Goal: Communication & Community: Ask a question

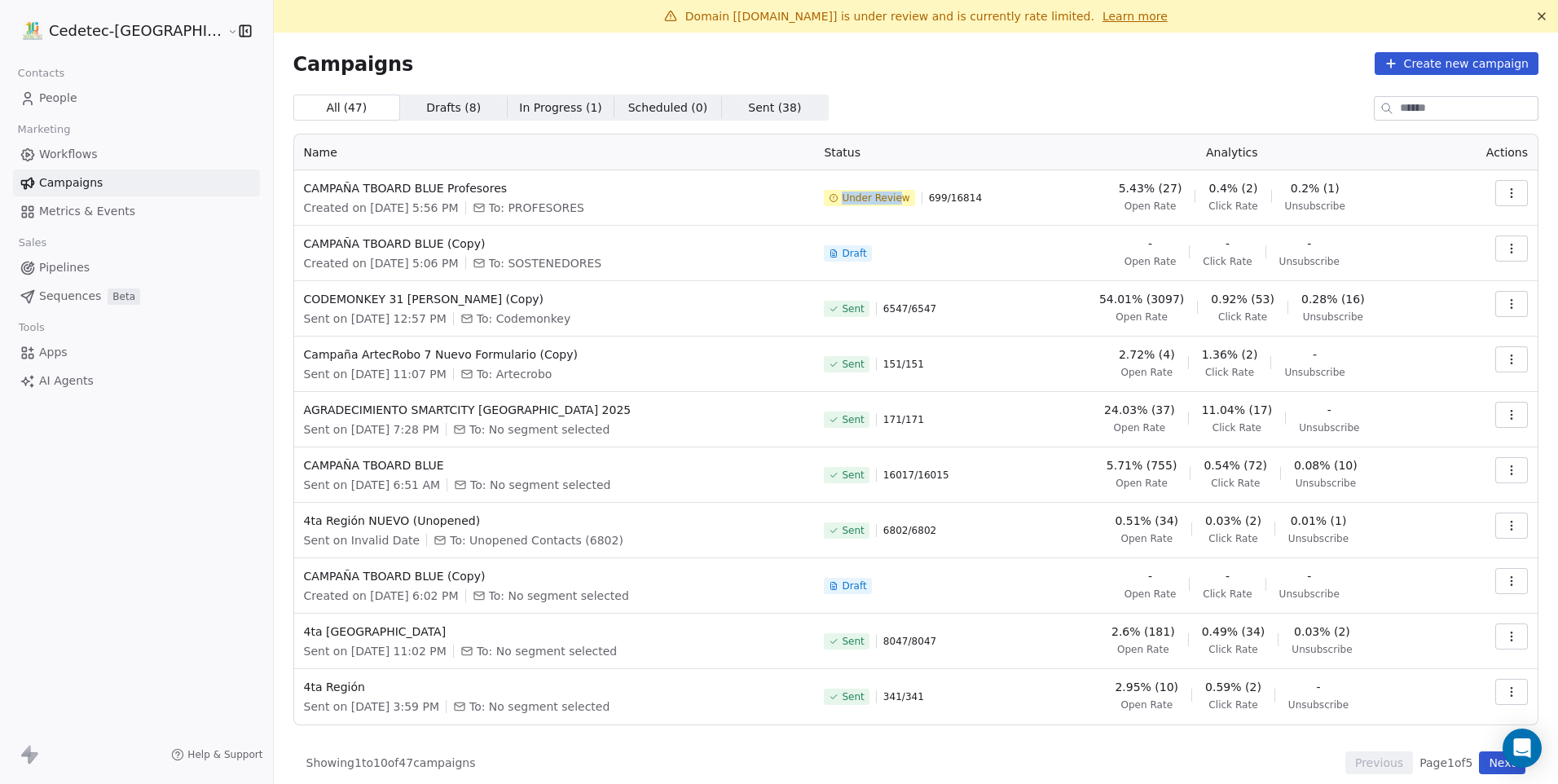
drag, startPoint x: 821, startPoint y: 196, endPoint x: 894, endPoint y: 207, distance: 73.8
click at [894, 207] on div "Under Review 699 / 16814" at bounding box center [915, 197] width 184 height 36
drag, startPoint x: 894, startPoint y: 207, endPoint x: 916, endPoint y: 204, distance: 22.2
click at [916, 204] on div "Under Review 699 / 16814" at bounding box center [915, 197] width 184 height 36
drag, startPoint x: 904, startPoint y: 200, endPoint x: 830, endPoint y: 210, distance: 74.7
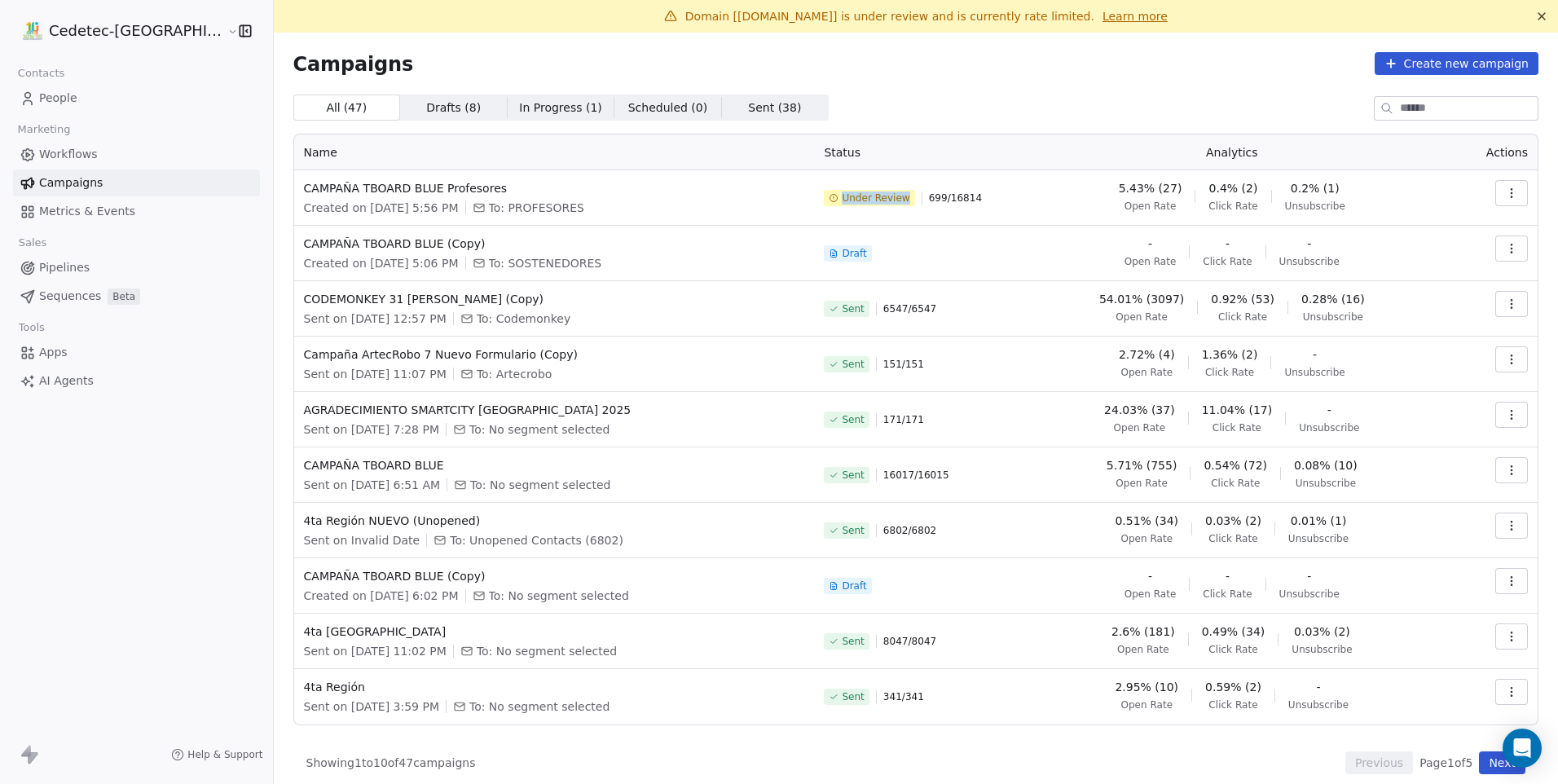
click at [830, 210] on div "Under Review 699 / 16814" at bounding box center [915, 197] width 184 height 36
copy span "Under Review"
click at [515, 181] on span "CAMPAÑA TBOARD BLUE Profesores" at bounding box center [554, 187] width 501 height 16
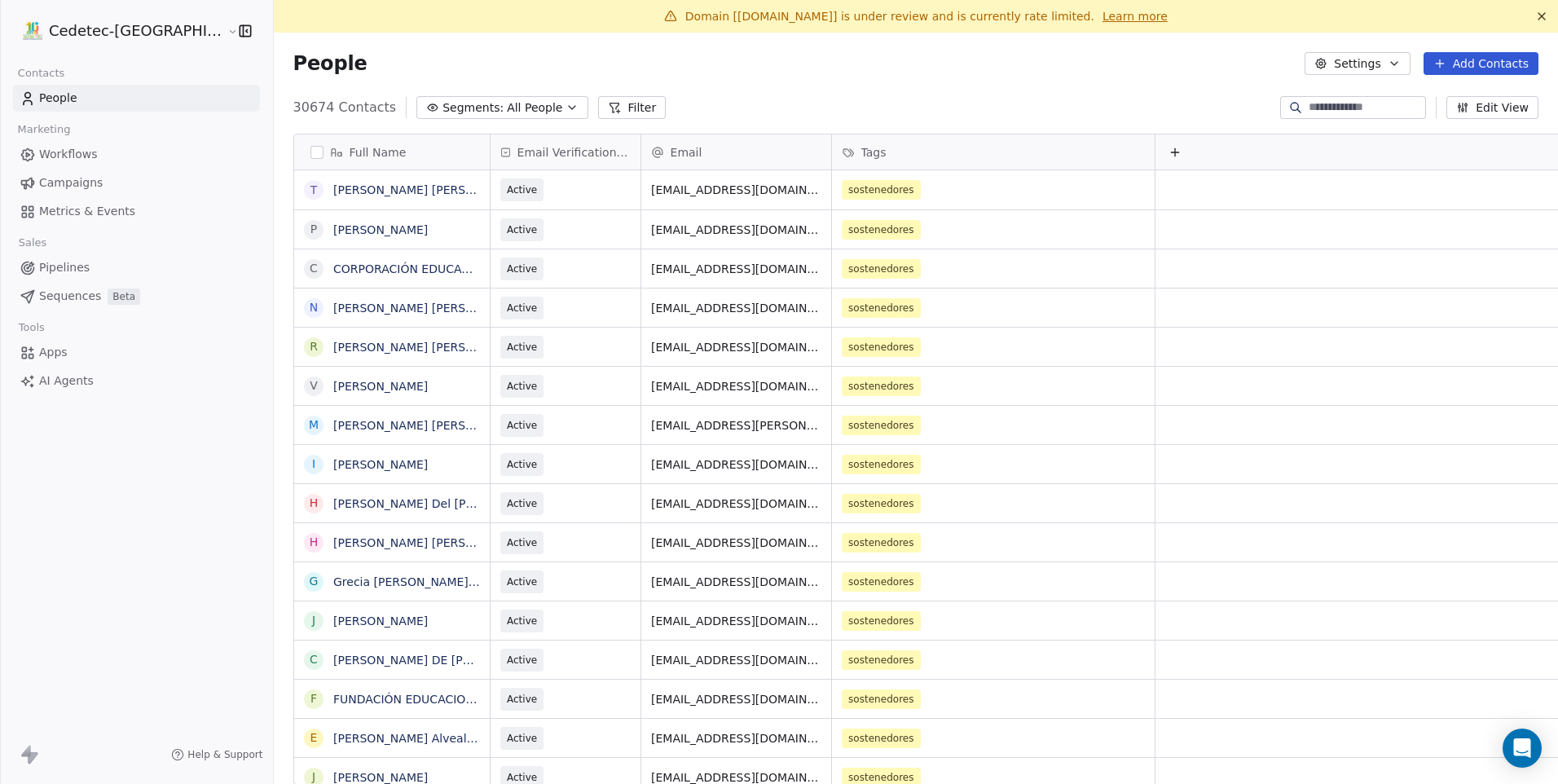
scroll to position [677, 1314]
click at [676, 79] on div "People Settings Add Contacts" at bounding box center [915, 63] width 1284 height 62
click at [74, 186] on span "Campaigns" at bounding box center [70, 183] width 64 height 17
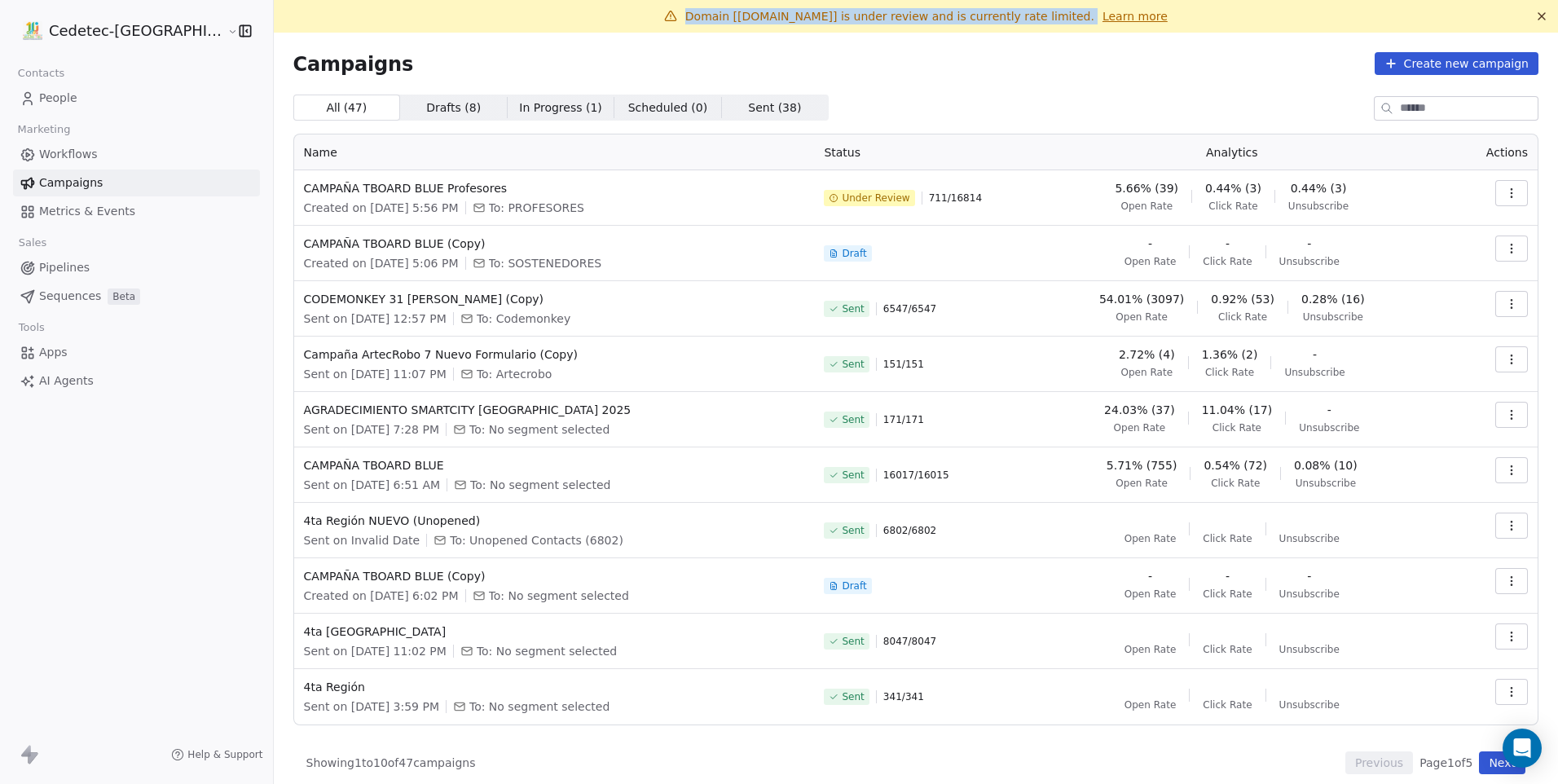
drag, startPoint x: 1051, startPoint y: 16, endPoint x: 676, endPoint y: 19, distance: 375.0
click at [676, 19] on div "Domain [[DOMAIN_NAME]] is under review and is currently rate limited. Learn more" at bounding box center [915, 16] width 1258 height 16
click at [1103, 15] on link "Learn more" at bounding box center [1135, 16] width 65 height 16
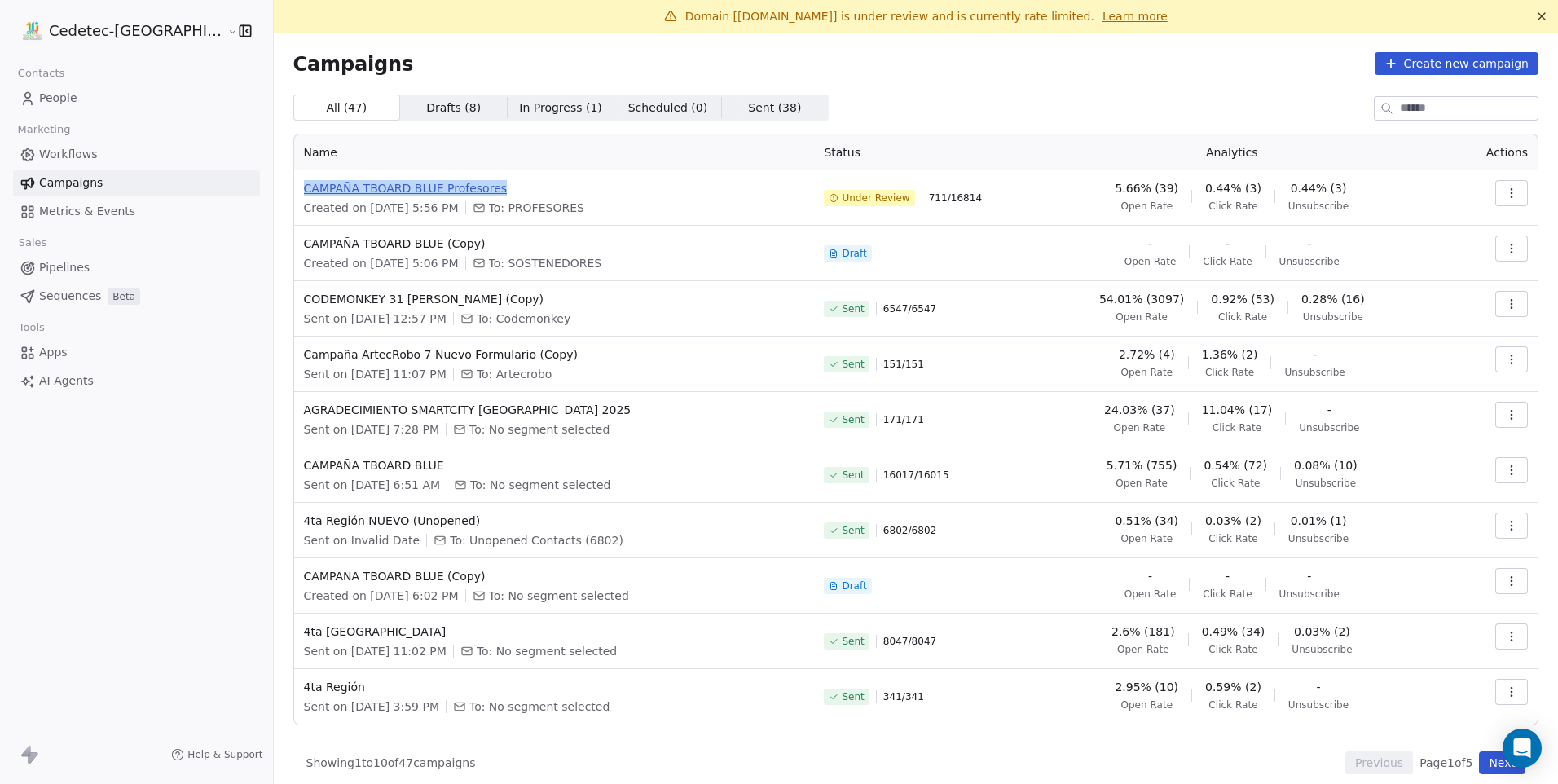
drag, startPoint x: 249, startPoint y: 189, endPoint x: 443, endPoint y: 190, distance: 194.0
click at [443, 190] on td "[PERSON_NAME] TBOARD BLUE Profesores Created on [DATE] 5:56 PM To: PROFESORES" at bounding box center [554, 197] width 520 height 55
copy span "CAMPAÑA TBOARD BLUE Profesores"
click at [1525, 748] on icon "Open Intercom Messenger" at bounding box center [1522, 748] width 19 height 21
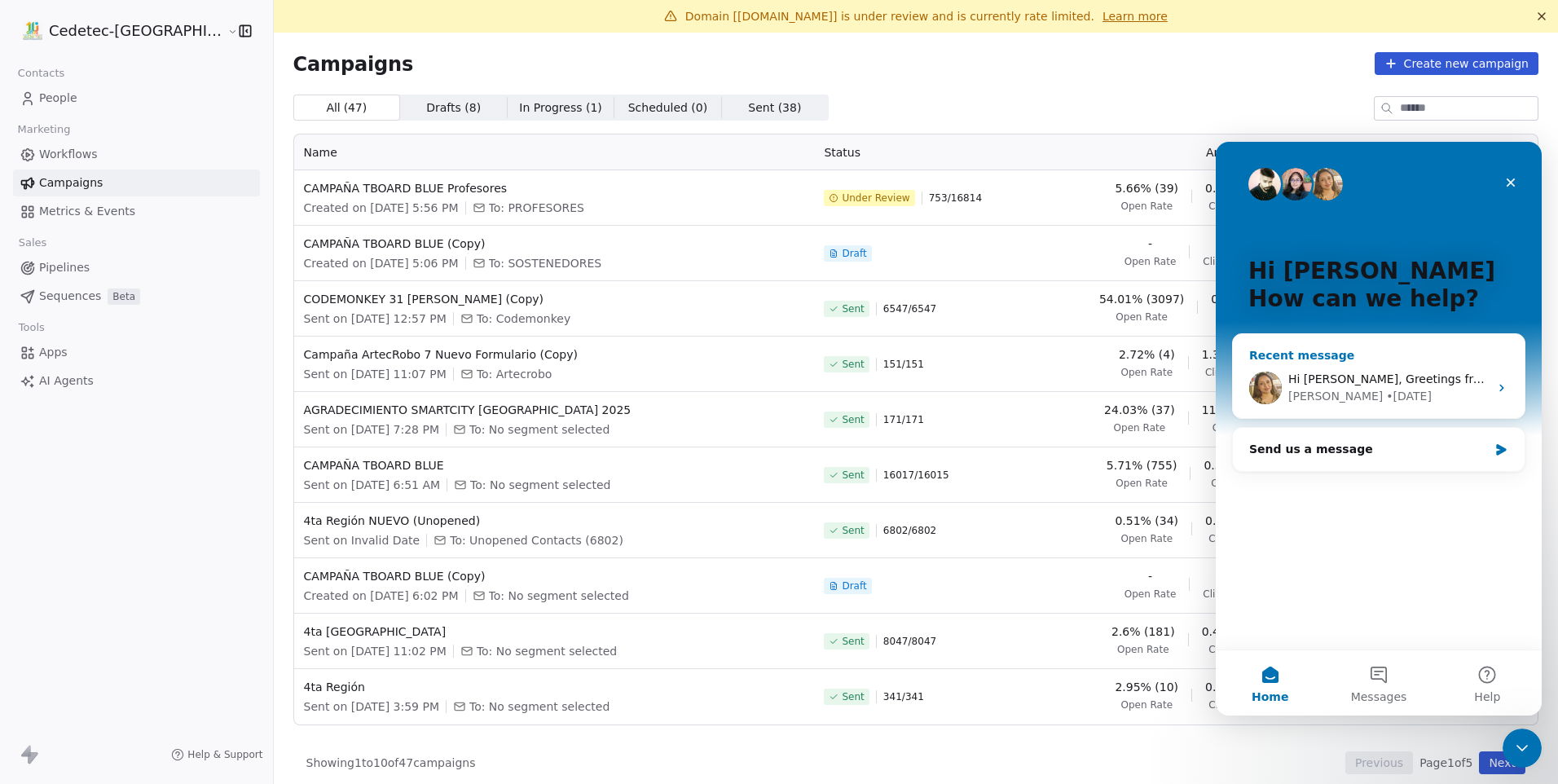
click at [1388, 410] on div "Hi [PERSON_NAME], Greetings from Swipe One and thank you for reaching out! I ha…" at bounding box center [1378, 387] width 292 height 60
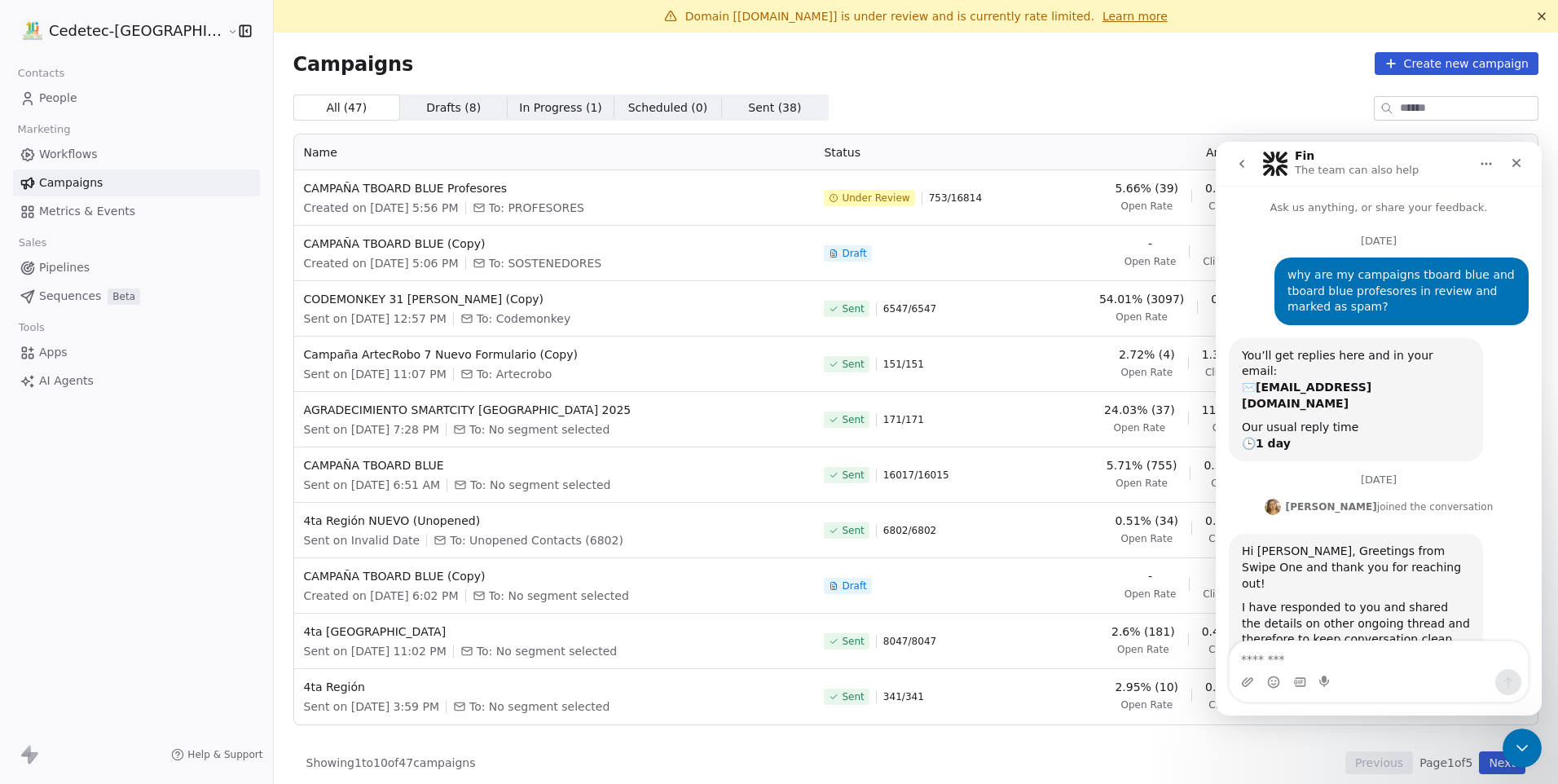
scroll to position [42, 0]
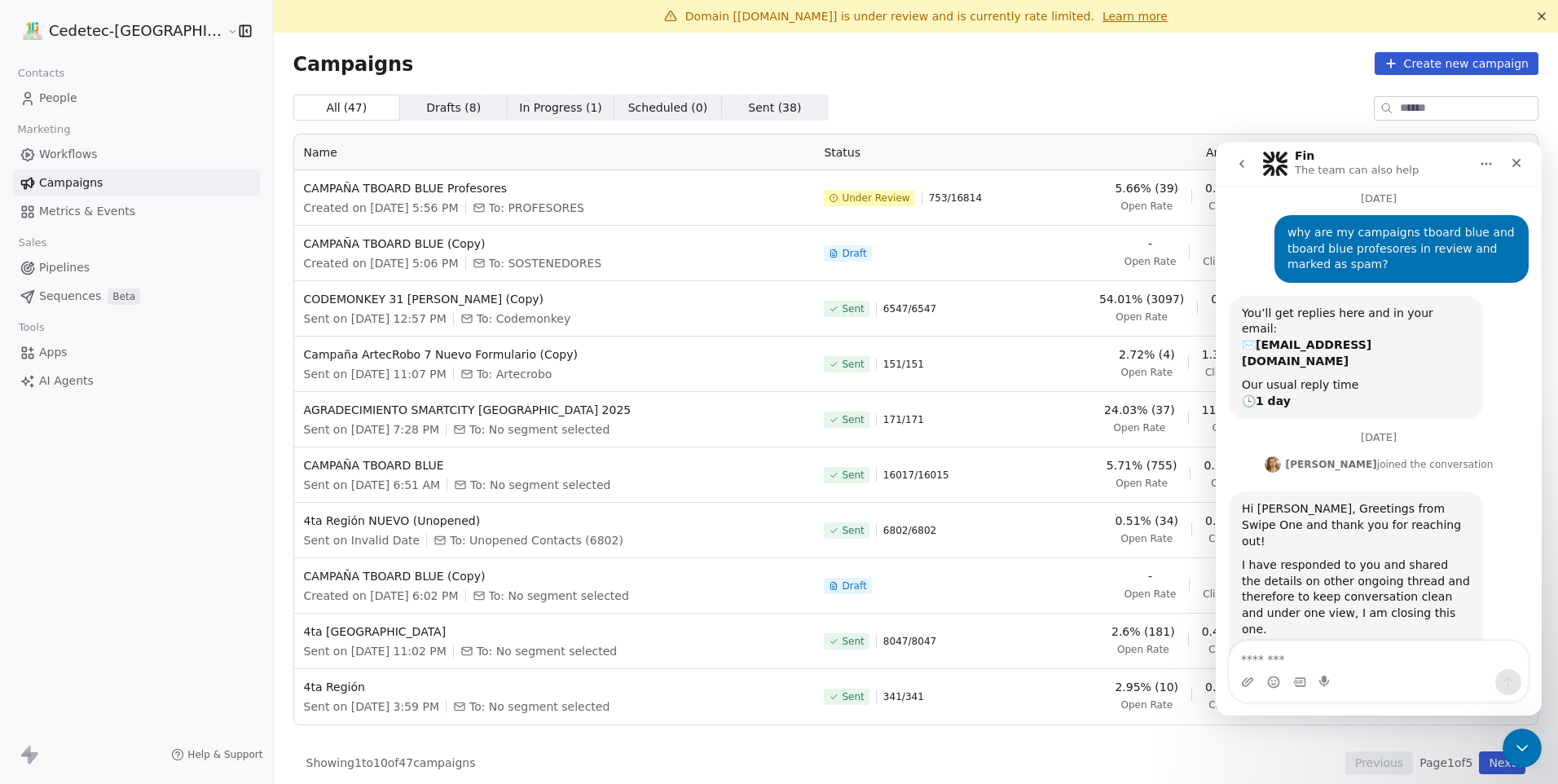
click at [1241, 161] on icon "go back" at bounding box center [1241, 164] width 13 height 13
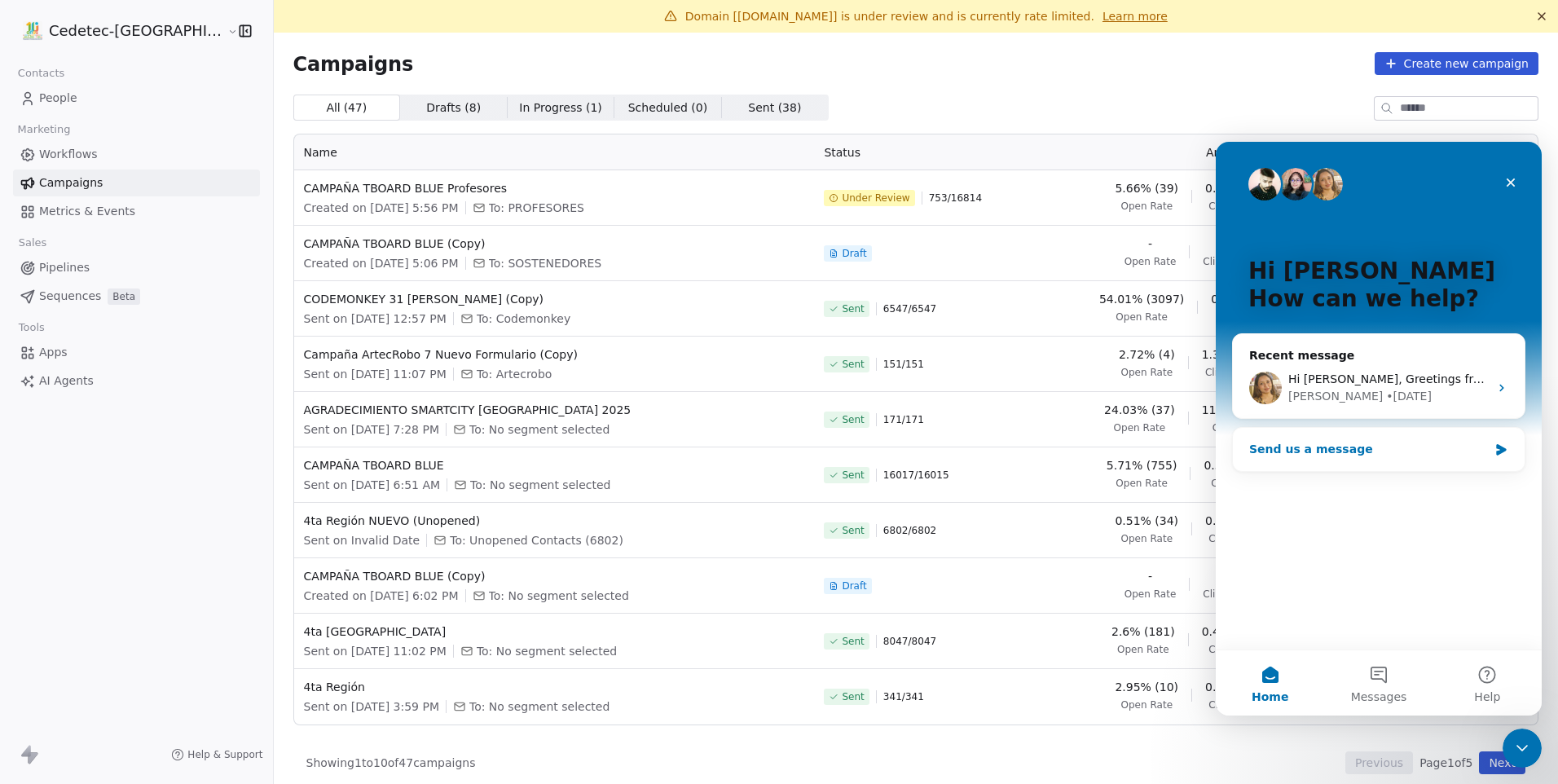
click at [1347, 447] on div "Send us a message" at bounding box center [1369, 449] width 239 height 17
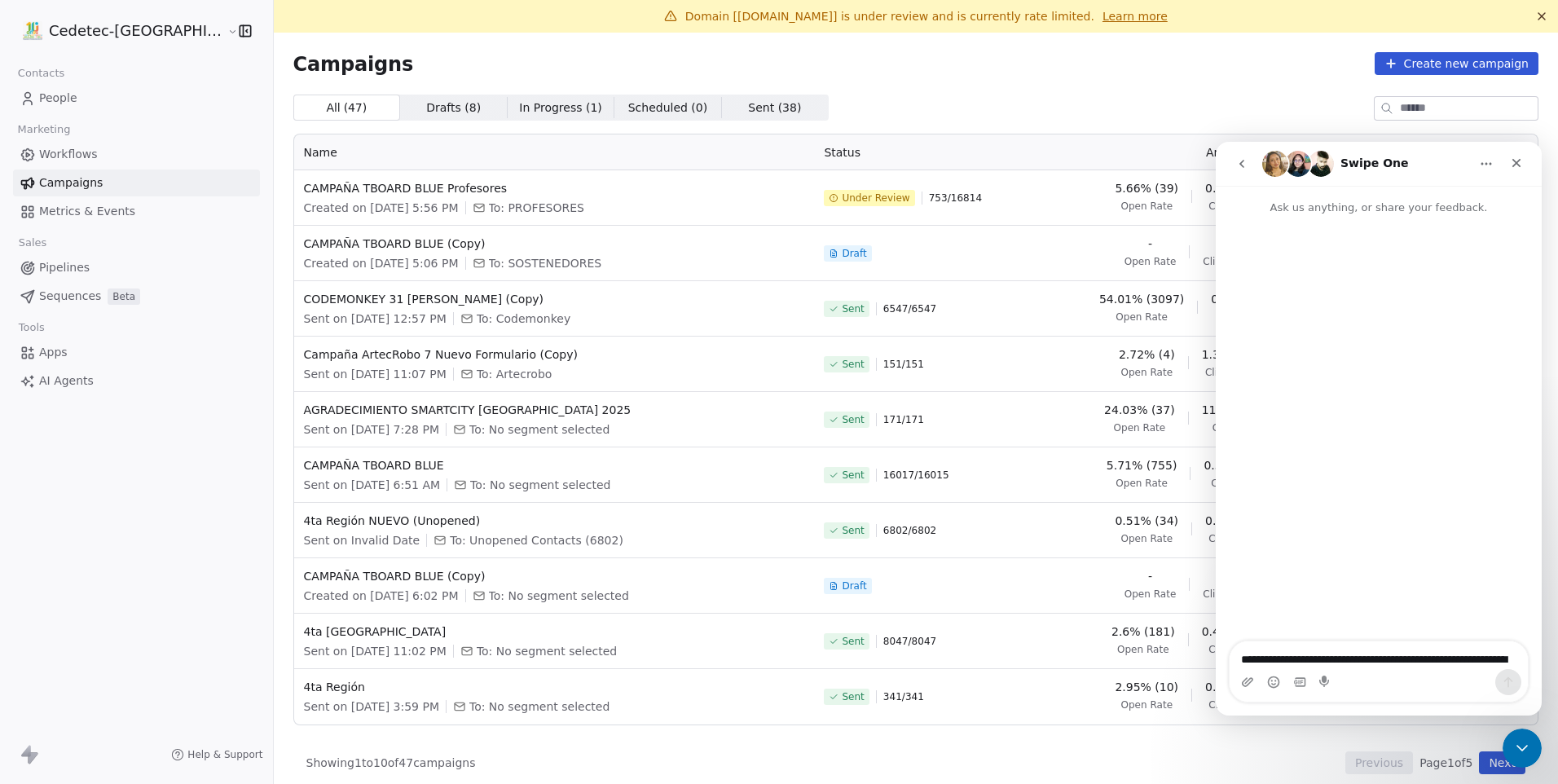
scroll to position [27, 0]
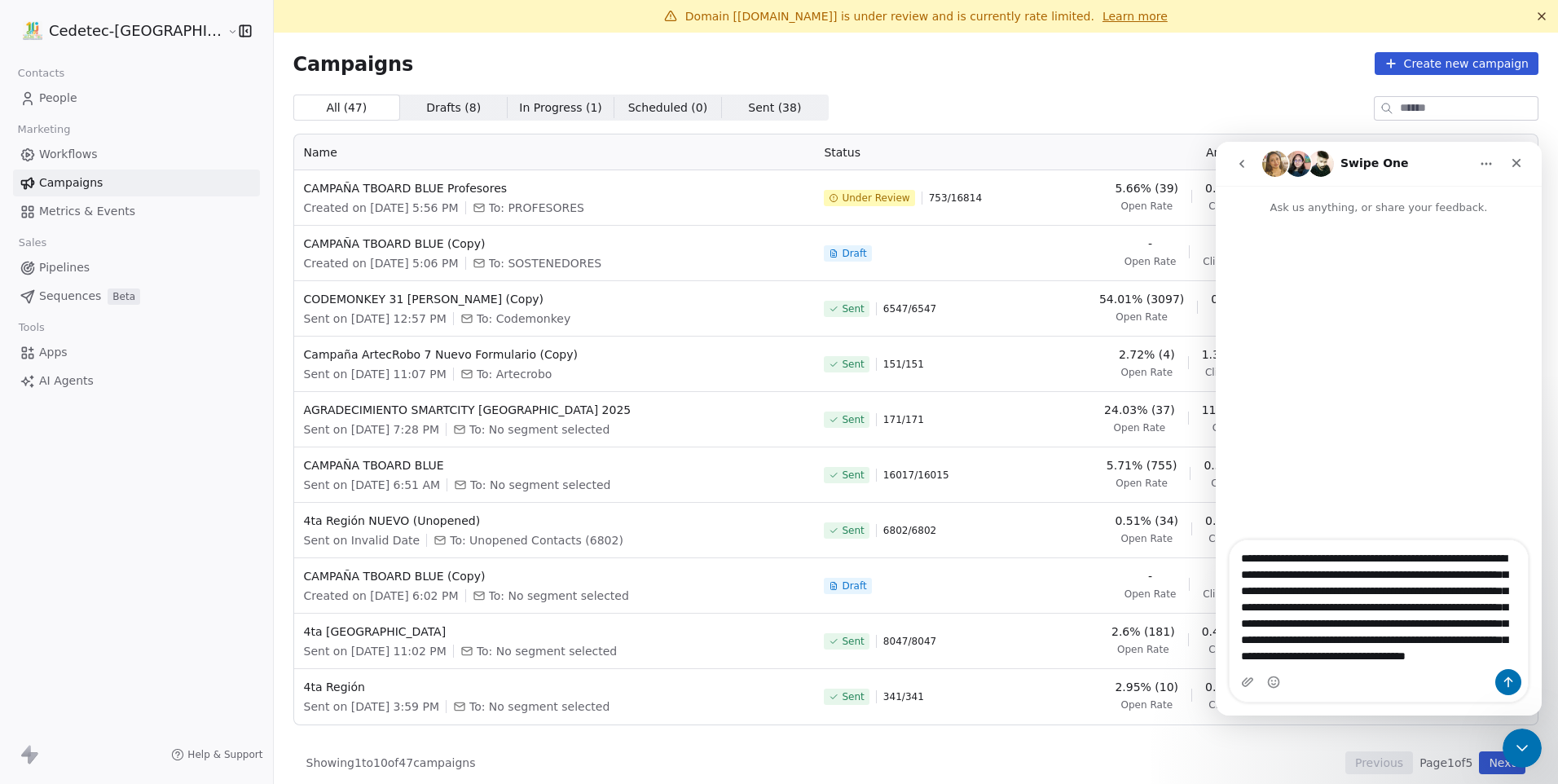
click at [1449, 616] on textarea "**********" at bounding box center [1379, 604] width 298 height 129
type textarea "**********"
click at [1508, 676] on icon "Send a message…" at bounding box center [1508, 681] width 13 height 13
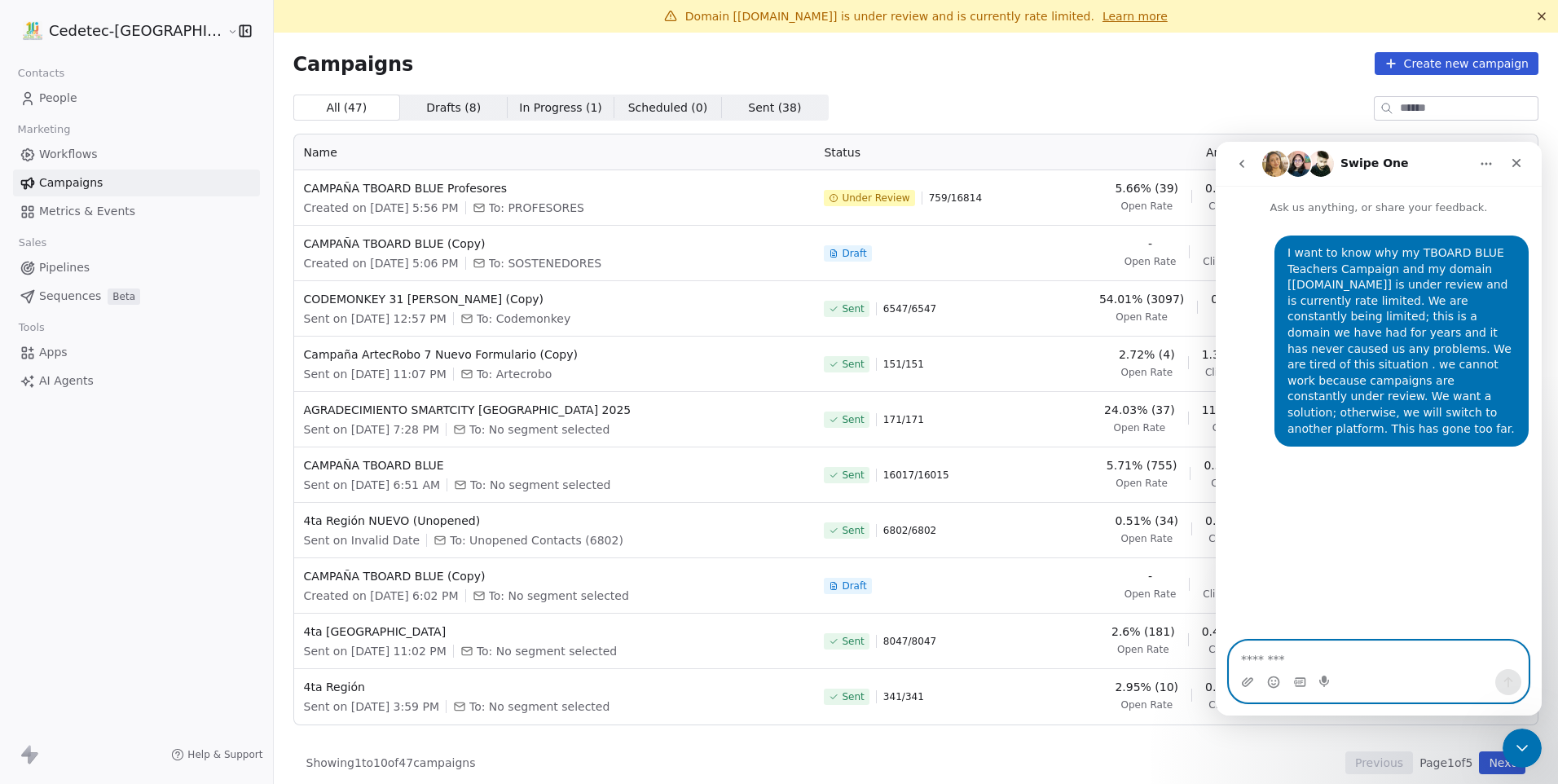
scroll to position [0, 0]
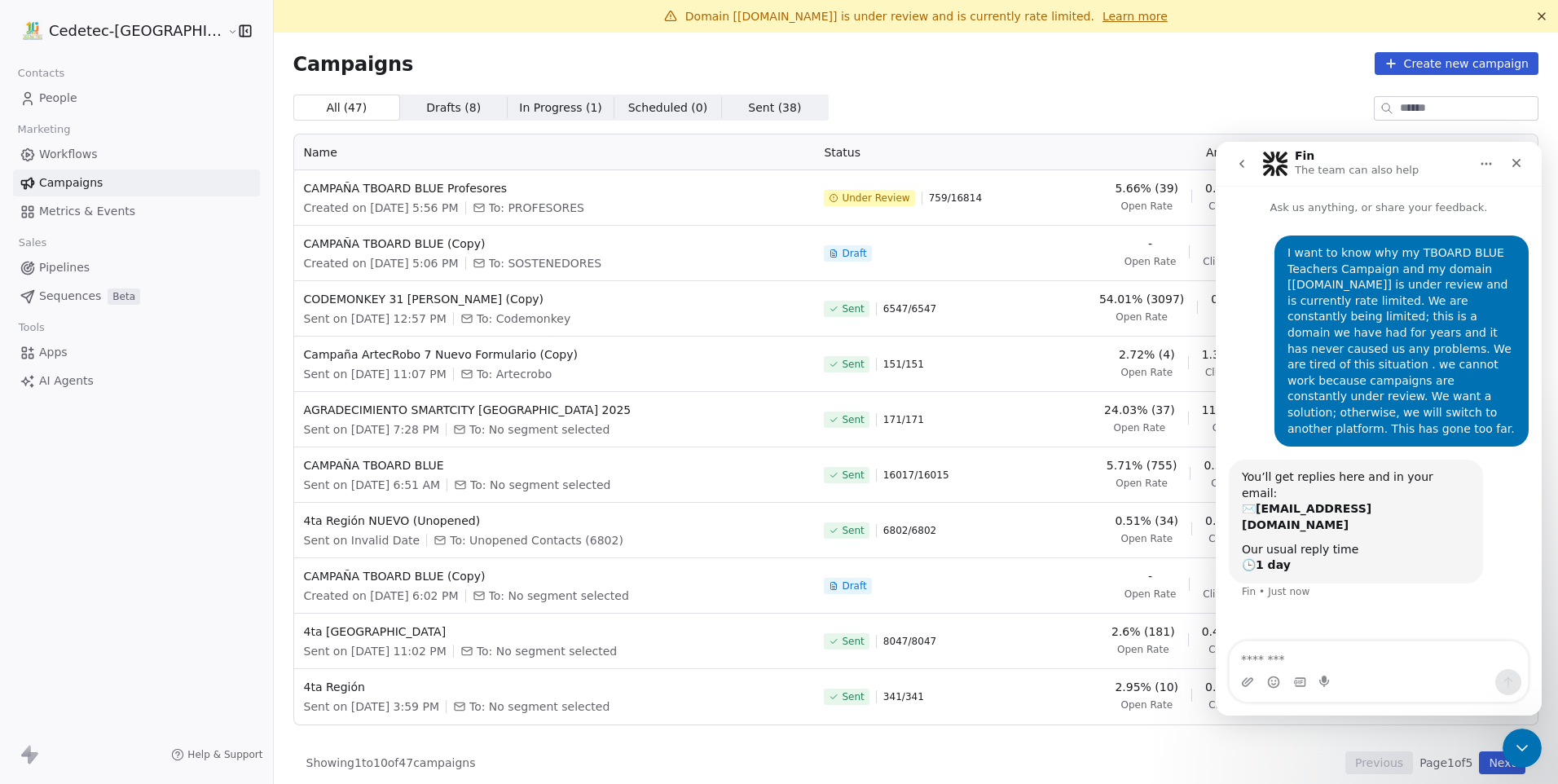
click at [1239, 158] on icon "go back" at bounding box center [1241, 164] width 13 height 13
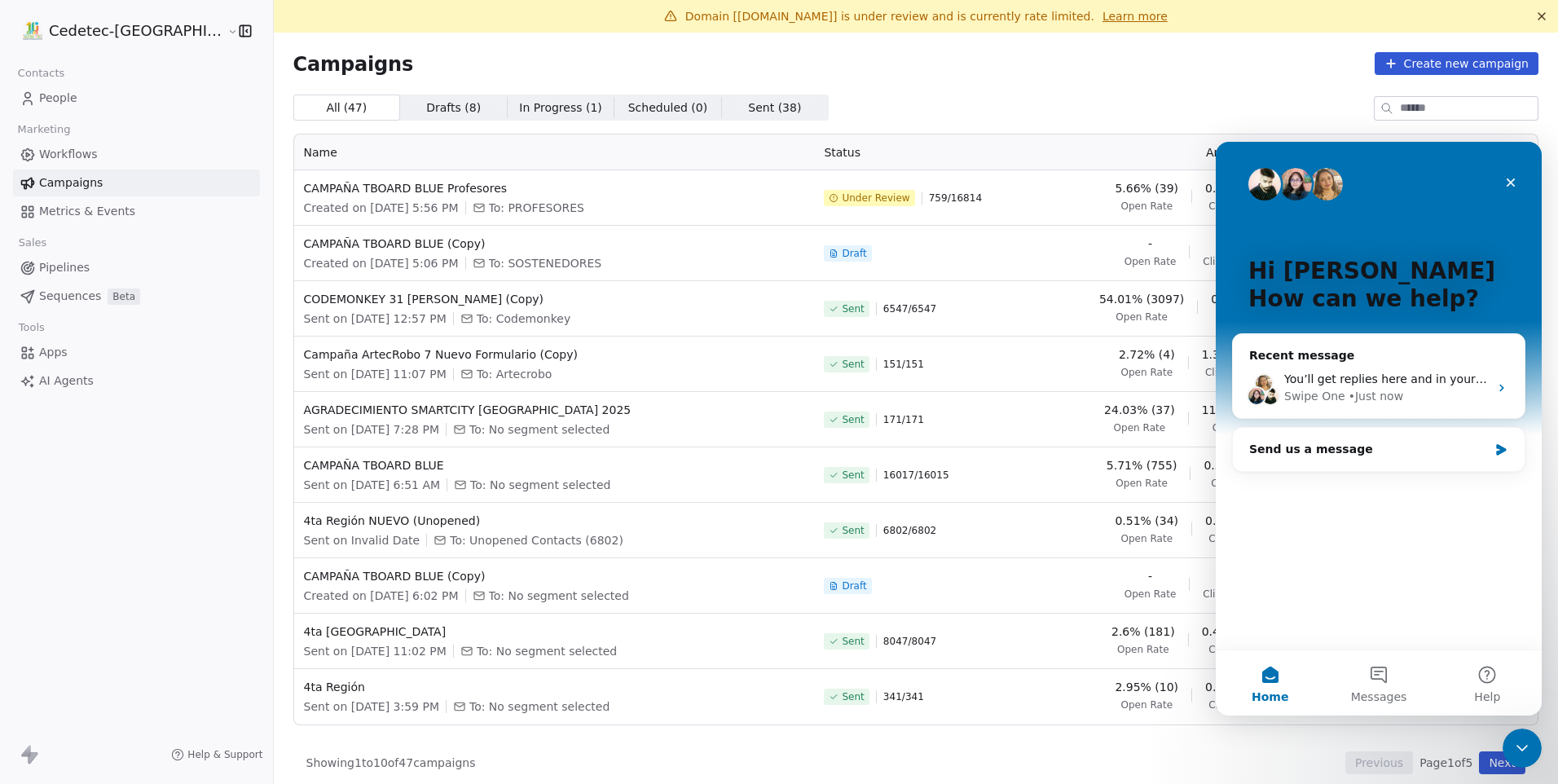
click at [1103, 103] on div "All ( 47 ) All ( 47 ) Drafts ( 8 ) Drafts ( 8 ) In Progress ( 1 ) In Progress (…" at bounding box center [915, 108] width 1245 height 26
